Goal: Task Accomplishment & Management: Manage account settings

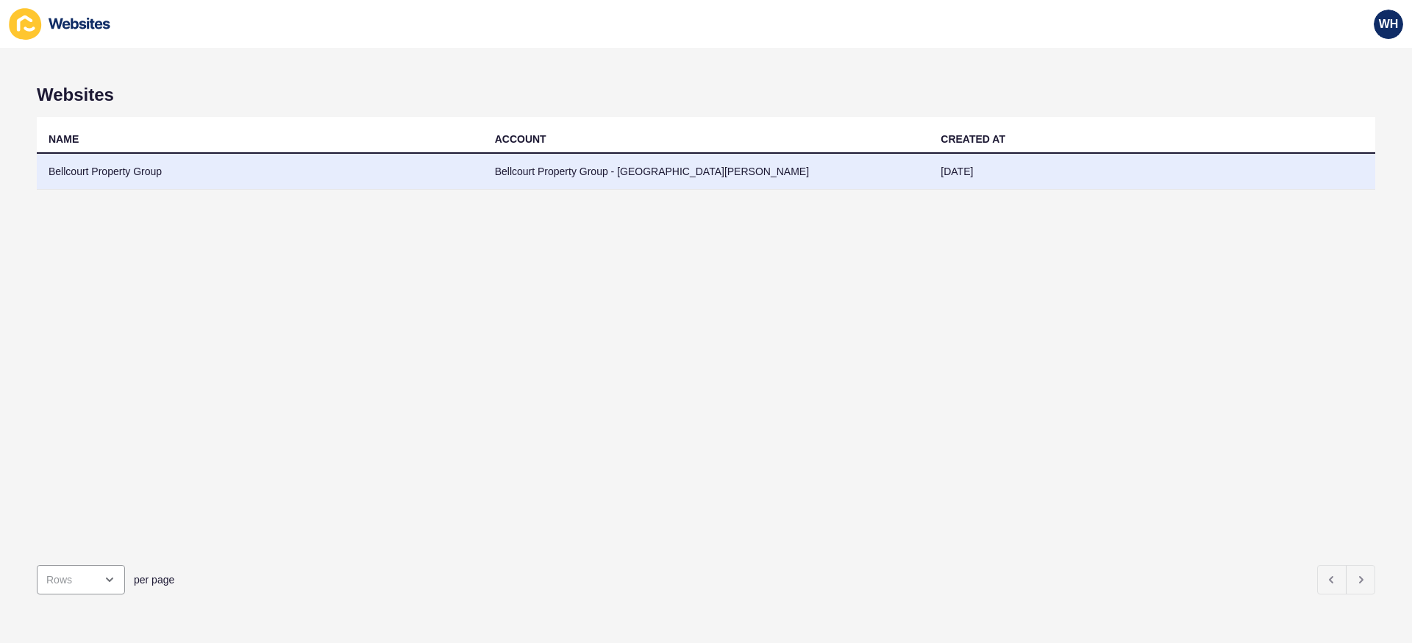
click at [178, 175] on td "Bellcourt Property Group" at bounding box center [260, 172] width 446 height 36
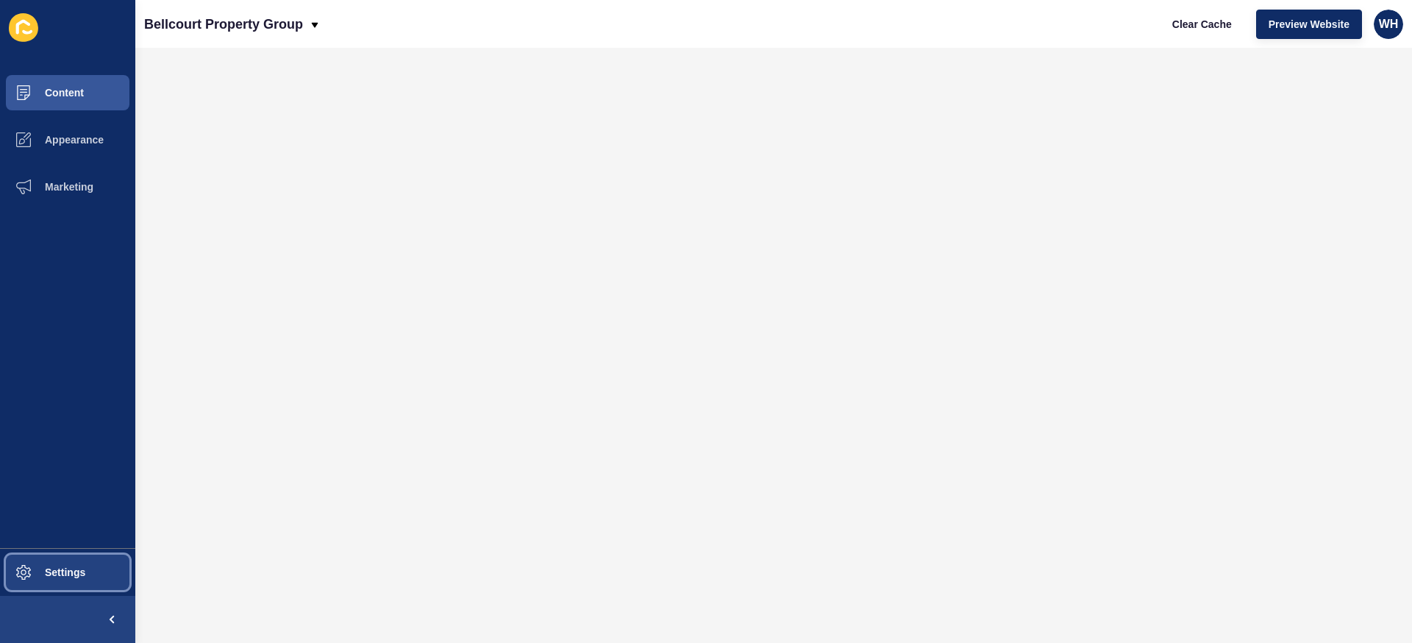
click at [73, 562] on button "Settings" at bounding box center [67, 572] width 135 height 47
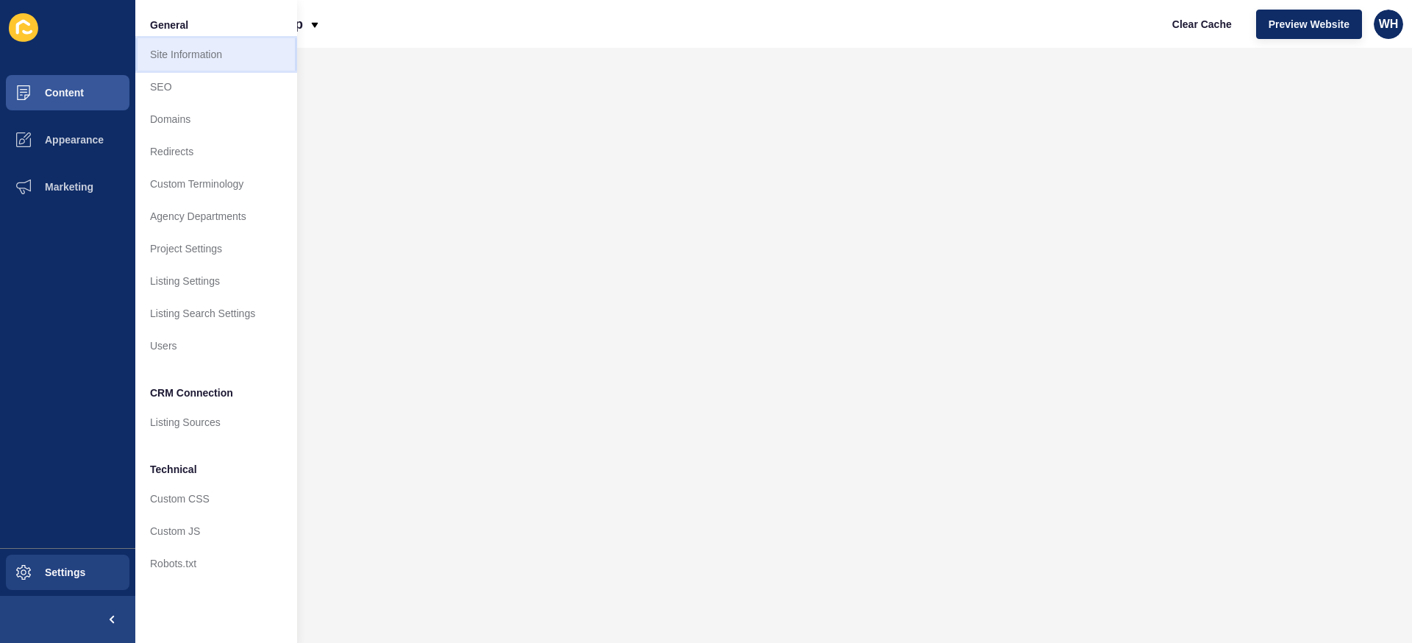
click at [221, 59] on link "Site Information" at bounding box center [216, 54] width 162 height 32
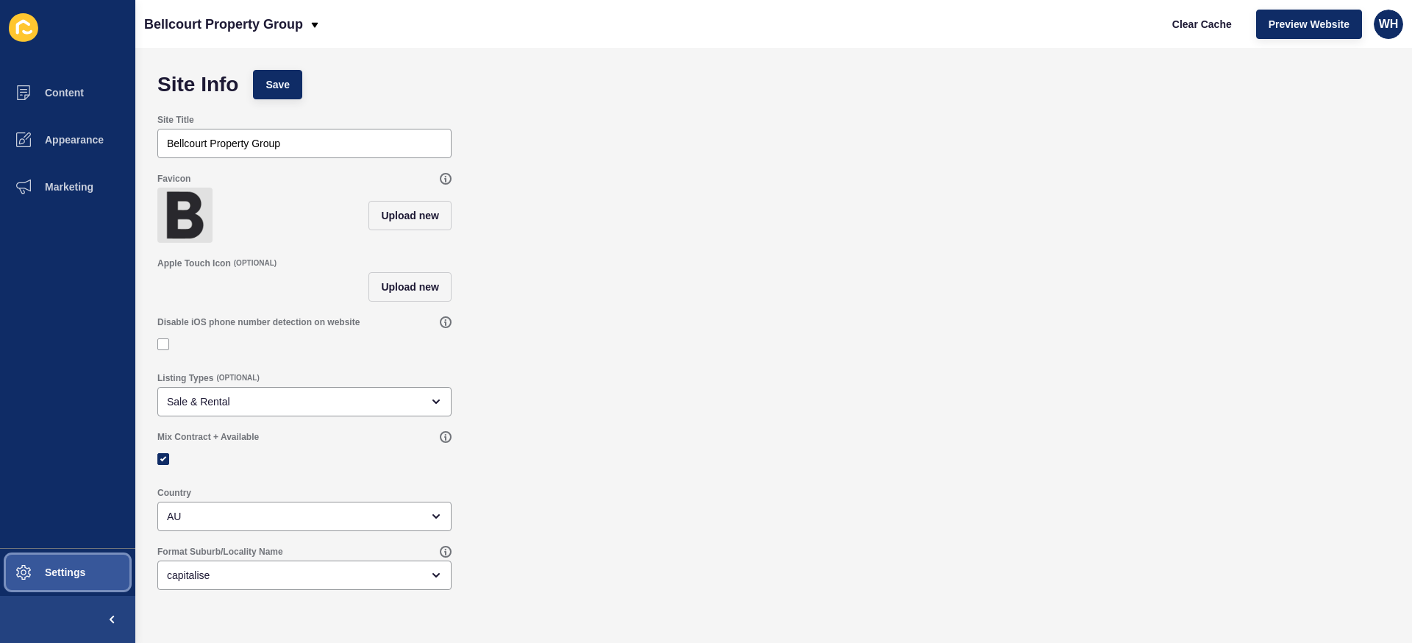
click at [100, 567] on button "Settings" at bounding box center [67, 572] width 135 height 47
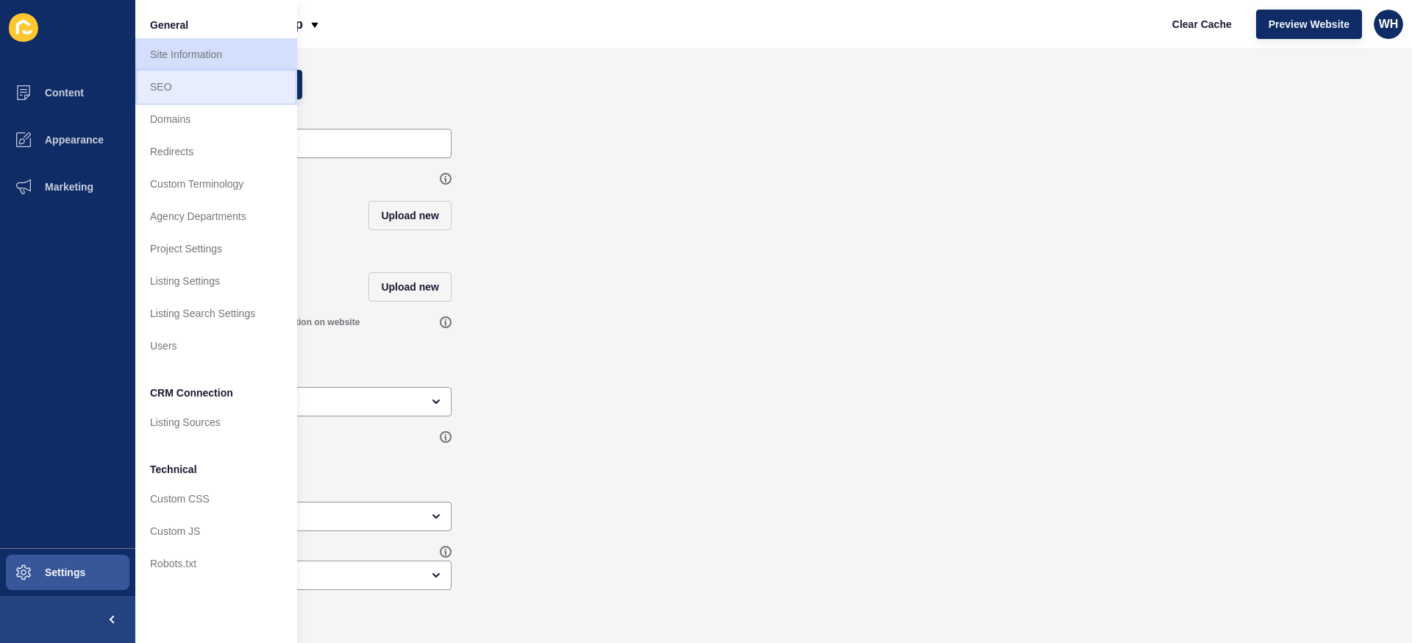
click at [214, 90] on link "SEO" at bounding box center [216, 87] width 162 height 32
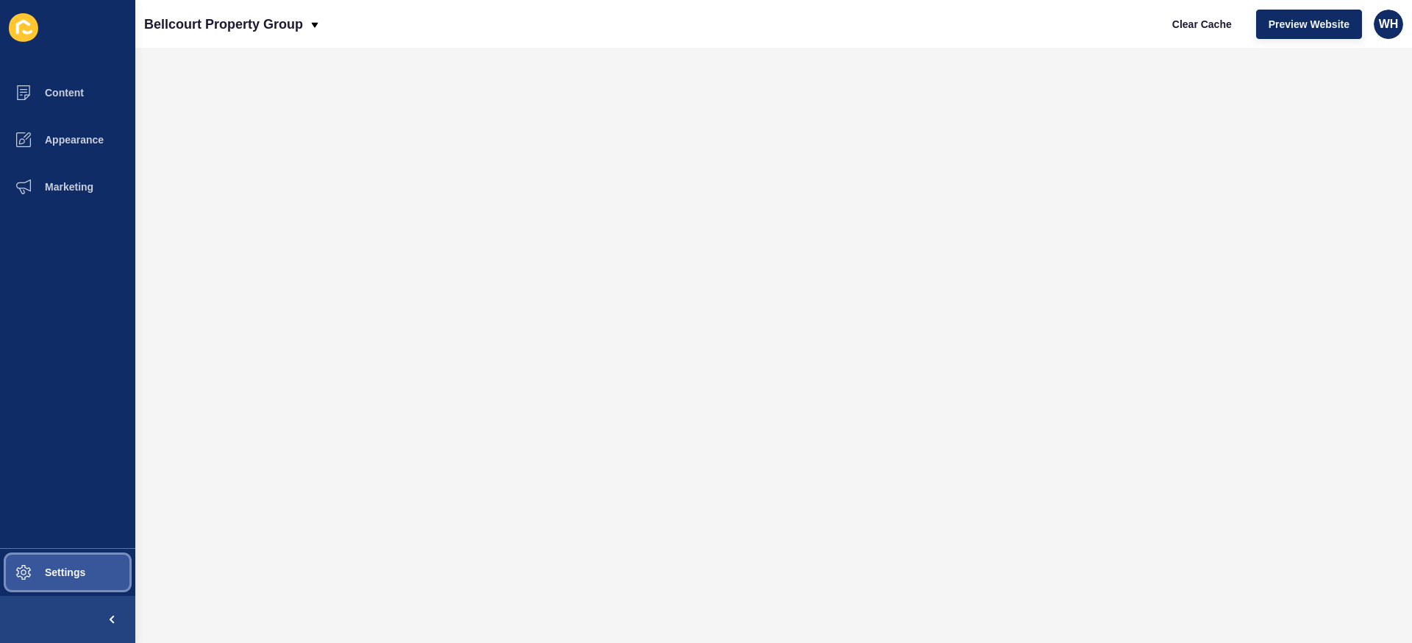
click at [46, 574] on span "Settings" at bounding box center [42, 572] width 88 height 12
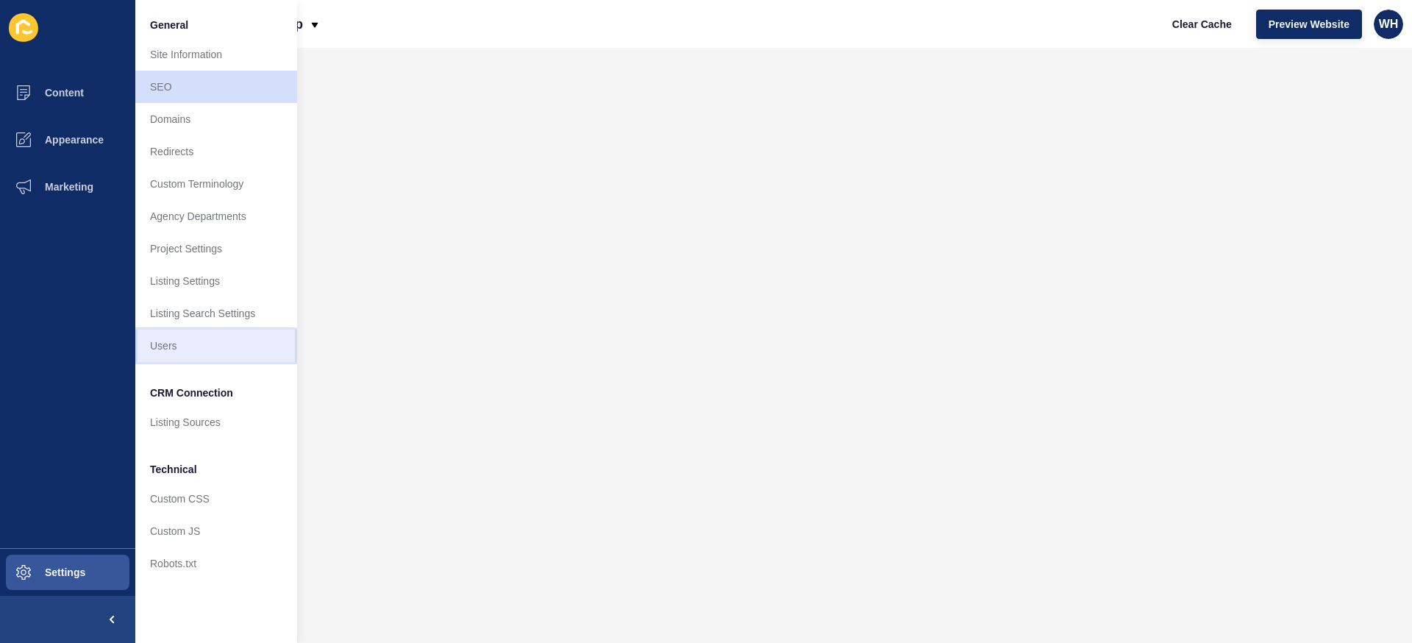
click at [206, 340] on link "Users" at bounding box center [216, 345] width 162 height 32
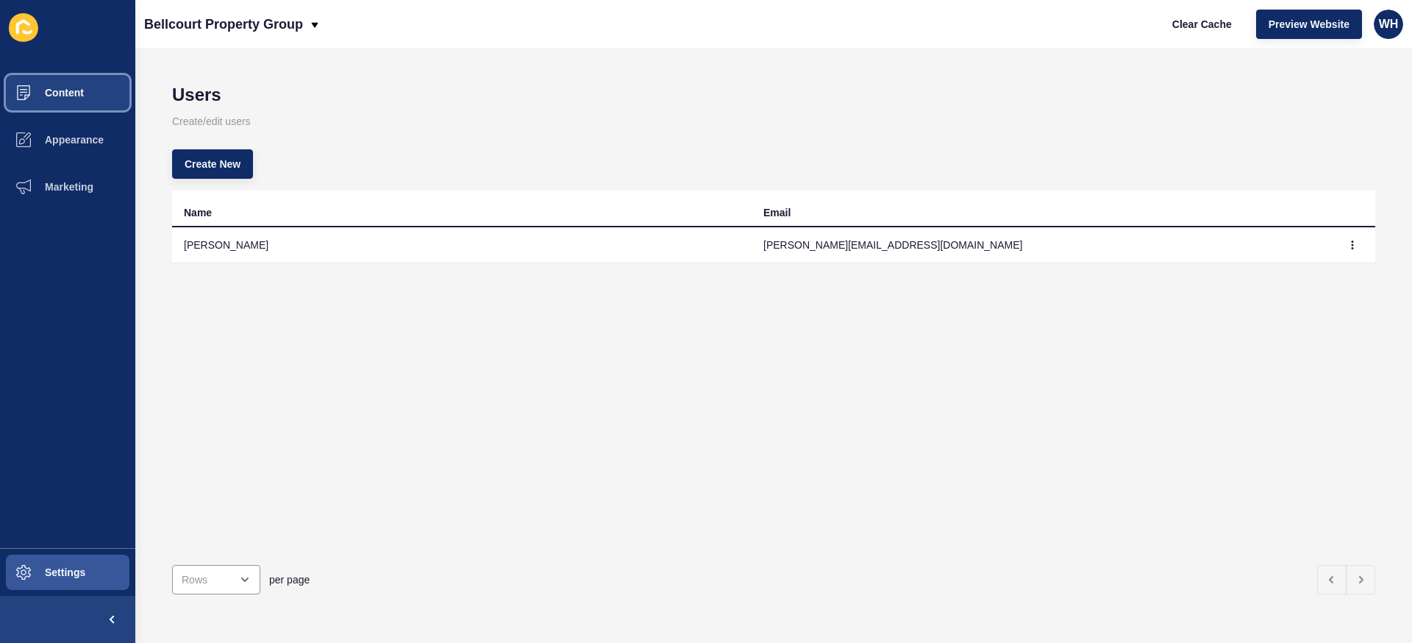
click at [79, 76] on button "Content" at bounding box center [67, 92] width 135 height 47
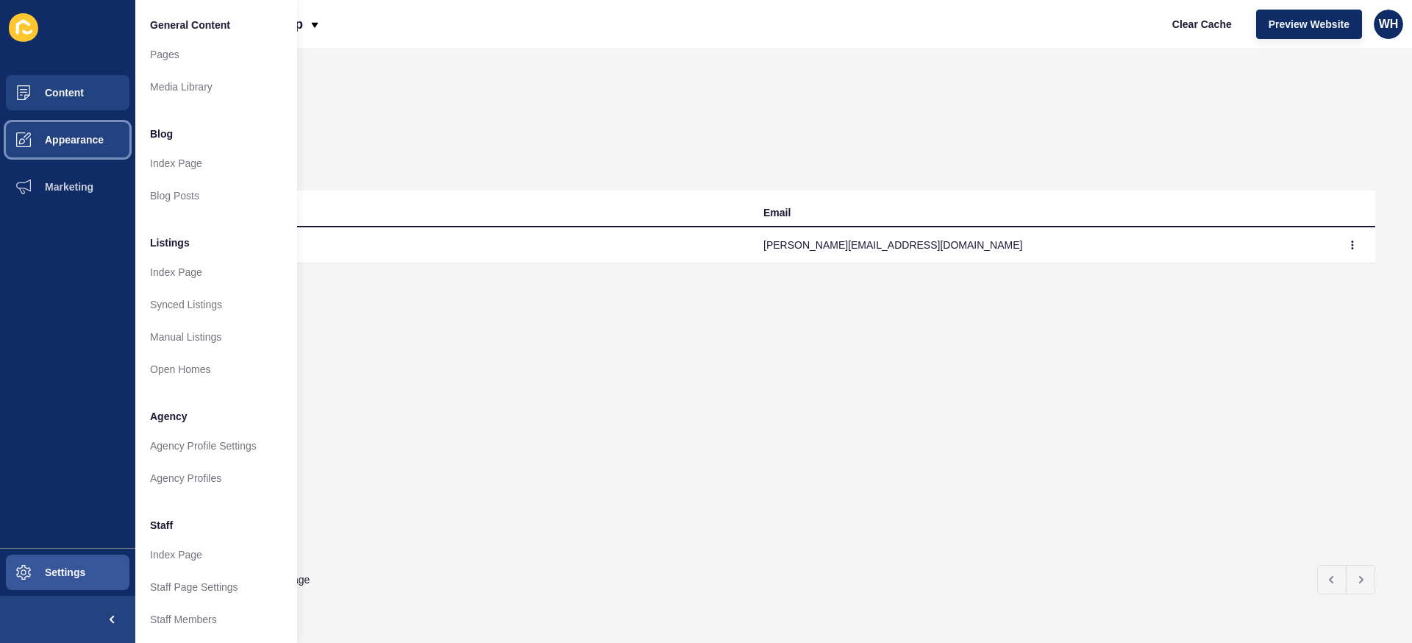
click at [115, 135] on button "Appearance" at bounding box center [67, 139] width 135 height 47
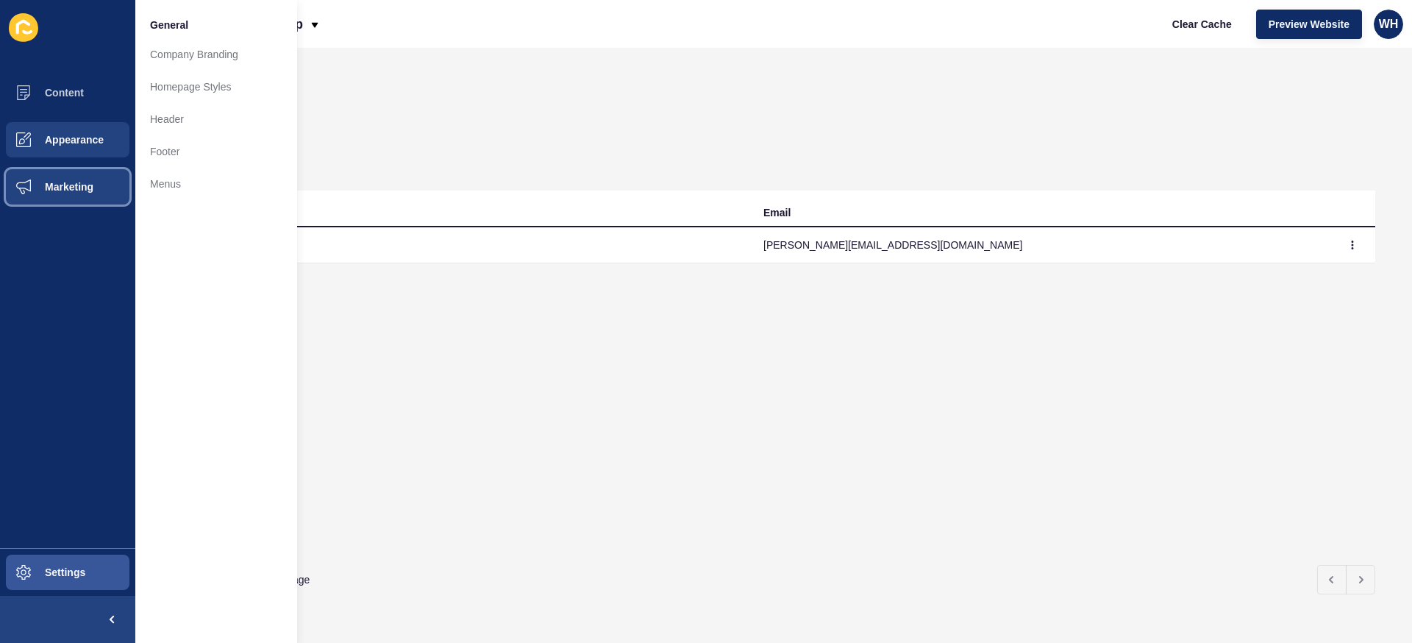
click at [101, 180] on button "Marketing" at bounding box center [67, 186] width 135 height 47
click at [82, 188] on span "Marketing" at bounding box center [46, 187] width 96 height 12
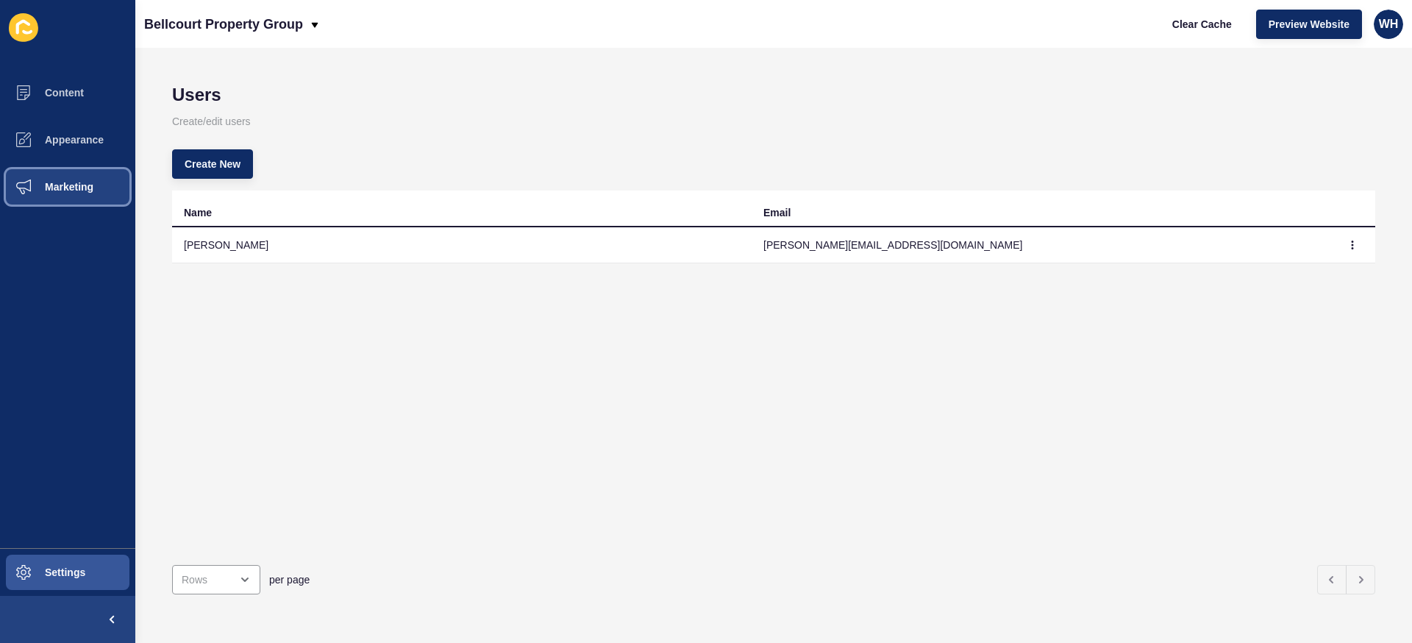
click at [82, 188] on span "Marketing" at bounding box center [46, 187] width 96 height 12
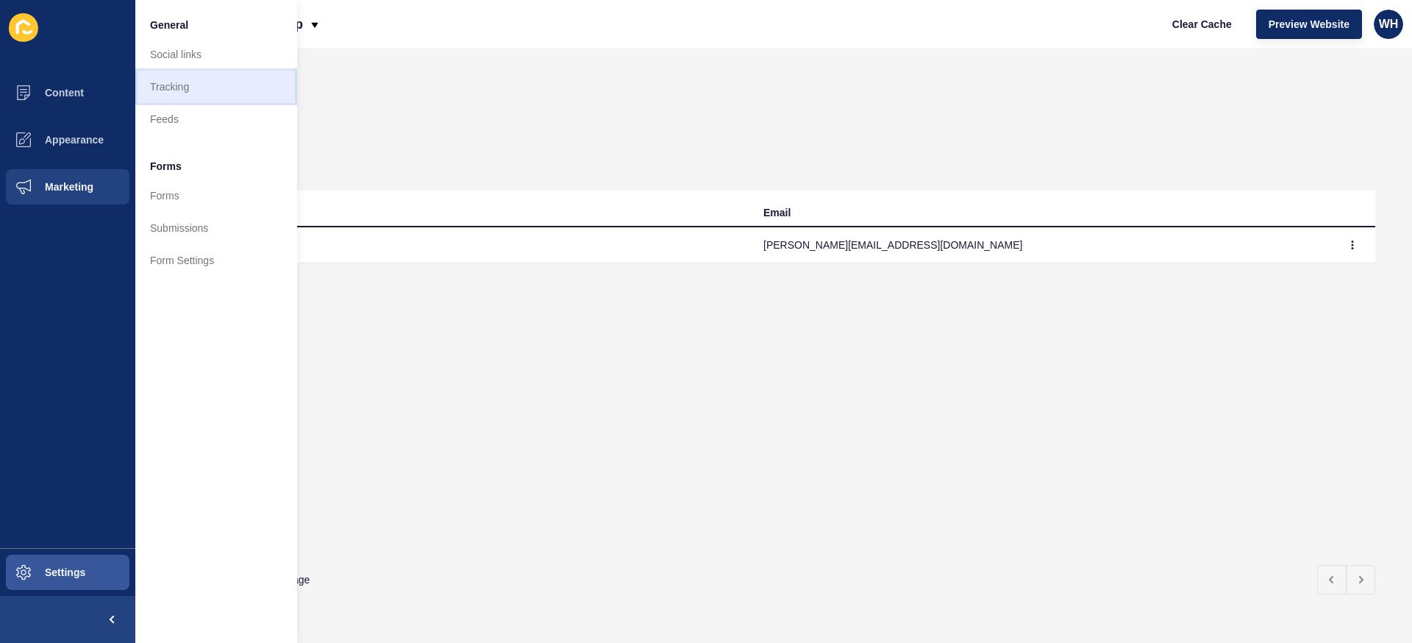
click at [185, 79] on link "Tracking" at bounding box center [216, 87] width 162 height 32
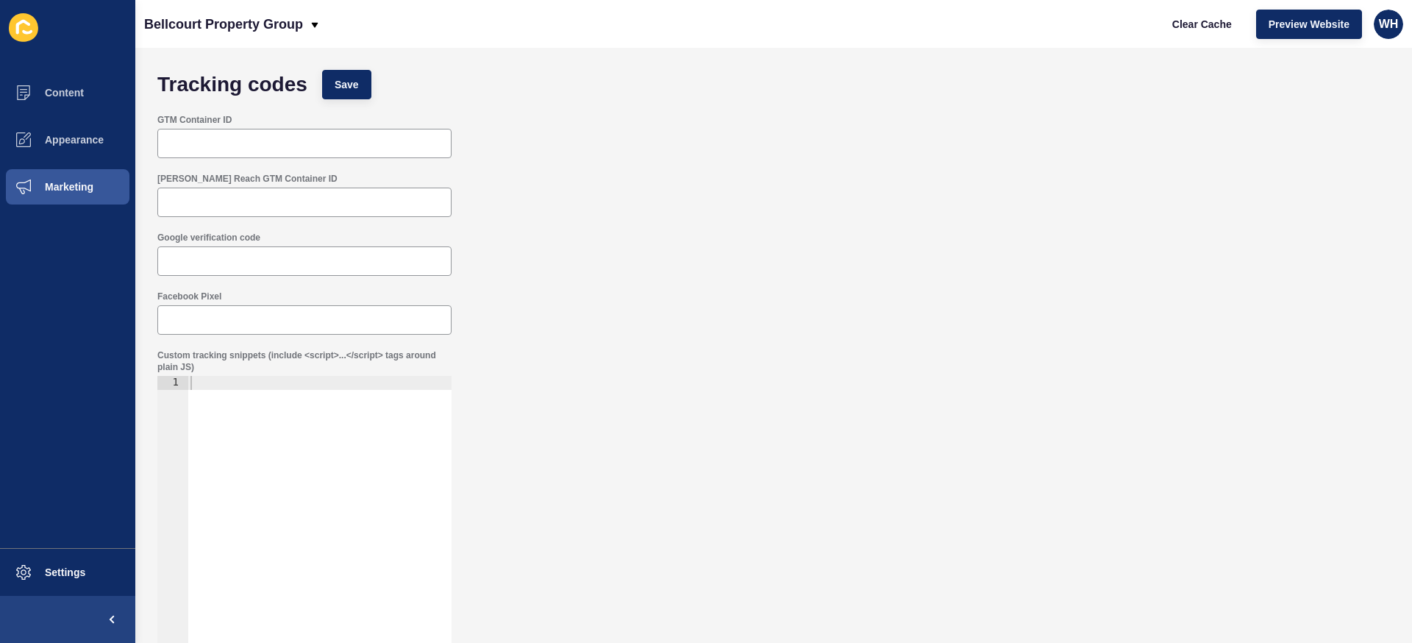
click at [32, 29] on icon at bounding box center [23, 27] width 29 height 29
click at [118, 622] on span at bounding box center [111, 619] width 47 height 47
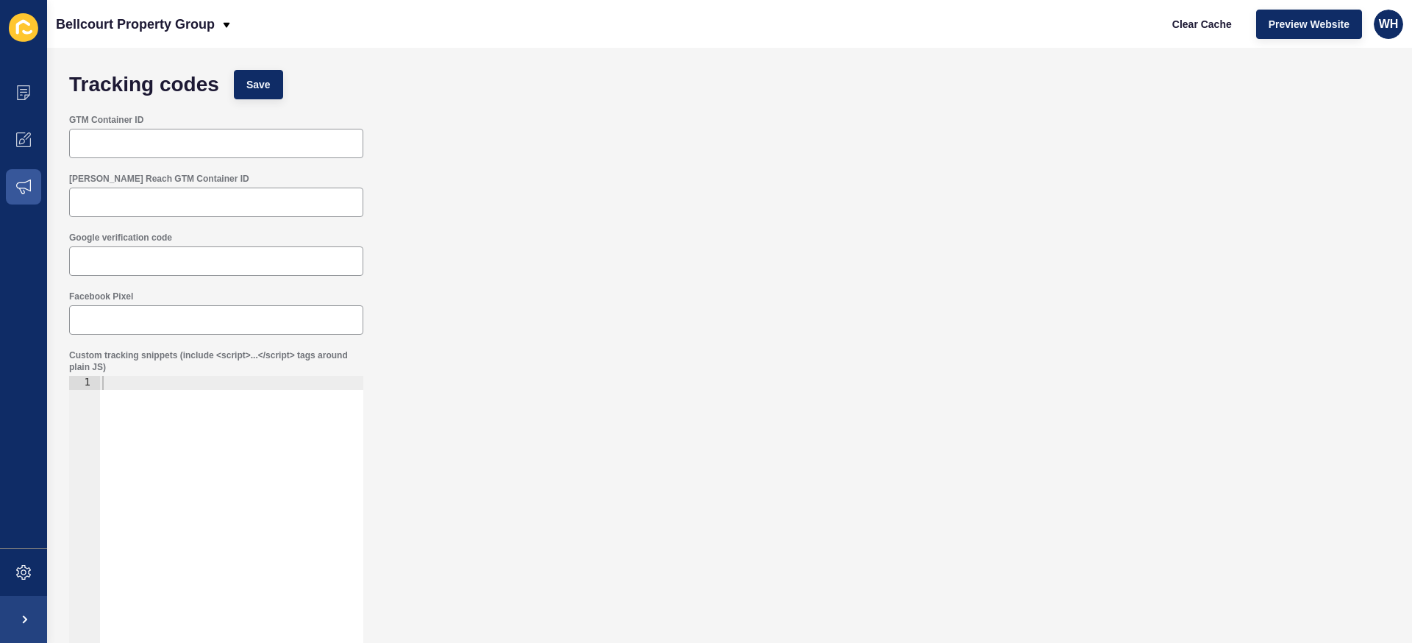
click at [18, 28] on icon at bounding box center [23, 27] width 29 height 29
